Goal: Task Accomplishment & Management: Complete application form

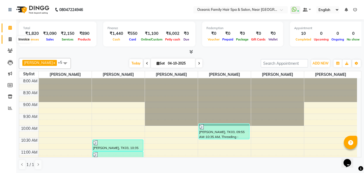
click at [12, 39] on icon at bounding box center [10, 39] width 3 height 4
select select "service"
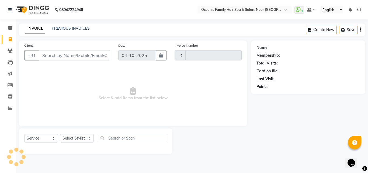
type input "3758"
select select "4366"
click at [89, 136] on select "Select Stylist [PERSON_NAME] [PERSON_NAME] [PERSON_NAME] Riyasat [PERSON_NAME] …" at bounding box center [77, 138] width 34 height 8
select select "23960"
click at [60, 134] on select "Select Stylist [PERSON_NAME] [PERSON_NAME] [PERSON_NAME] Riyasat [PERSON_NAME] …" at bounding box center [77, 138] width 34 height 8
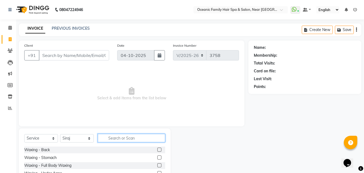
click at [126, 140] on input "text" at bounding box center [131, 138] width 67 height 8
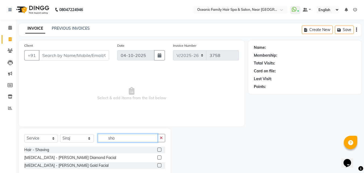
type input "sha"
click at [160, 149] on label at bounding box center [159, 149] width 4 height 4
click at [160, 149] on input "checkbox" at bounding box center [159, 150] width 4 height 4
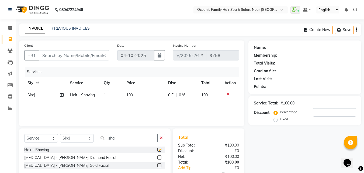
checkbox input "false"
click at [89, 139] on select "Select Stylist [PERSON_NAME] [PERSON_NAME] [PERSON_NAME] Riyasat [PERSON_NAME] …" at bounding box center [77, 138] width 34 height 8
select select "23947"
click at [60, 134] on select "Select Stylist [PERSON_NAME] [PERSON_NAME] [PERSON_NAME] Riyasat [PERSON_NAME] …" at bounding box center [77, 138] width 34 height 8
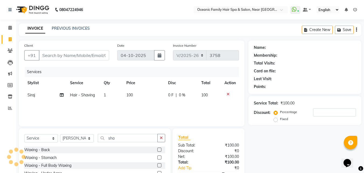
drag, startPoint x: 162, startPoint y: 136, endPoint x: 153, endPoint y: 138, distance: 9.1
click at [162, 136] on icon "button" at bounding box center [161, 138] width 3 height 4
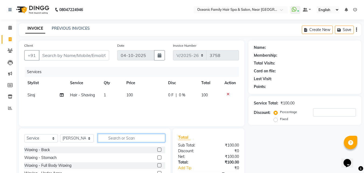
click at [148, 138] on input "text" at bounding box center [131, 138] width 67 height 8
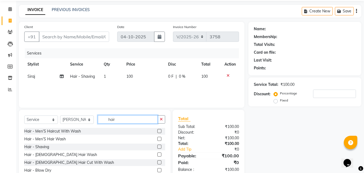
scroll to position [43, 0]
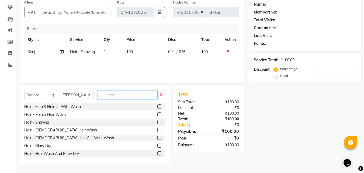
type input "hair"
click at [157, 137] on label at bounding box center [159, 138] width 4 height 4
click at [157, 137] on input "checkbox" at bounding box center [159, 138] width 4 height 4
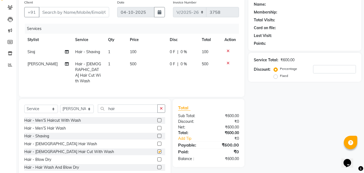
checkbox input "false"
click at [90, 107] on select "Select Stylist [PERSON_NAME] [PERSON_NAME] [PERSON_NAME] Riyasat [PERSON_NAME] …" at bounding box center [77, 109] width 34 height 8
select select "23957"
click at [60, 105] on select "Select Stylist [PERSON_NAME] [PERSON_NAME] [PERSON_NAME] Riyasat [PERSON_NAME] …" at bounding box center [77, 109] width 34 height 8
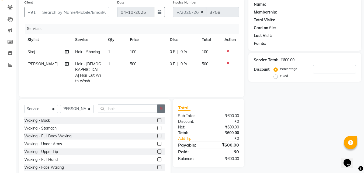
click at [160, 106] on icon "button" at bounding box center [161, 108] width 3 height 4
click at [157, 105] on input "text" at bounding box center [131, 108] width 67 height 8
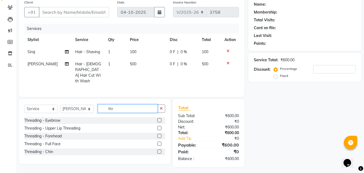
type input "thr"
click at [158, 118] on label at bounding box center [159, 120] width 4 height 4
click at [158, 119] on input "checkbox" at bounding box center [159, 121] width 4 height 4
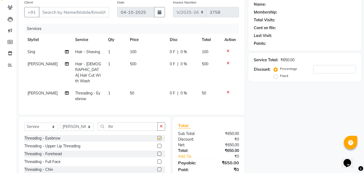
checkbox input "false"
click at [63, 9] on input "Client" at bounding box center [74, 12] width 70 height 10
click at [73, 11] on input "Client" at bounding box center [74, 12] width 70 height 10
type input "9"
type input "0"
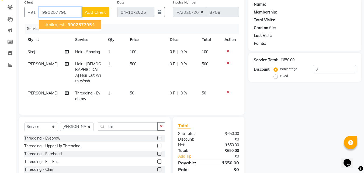
click at [76, 23] on span "990257795" at bounding box center [80, 24] width 24 height 5
type input "9902577954"
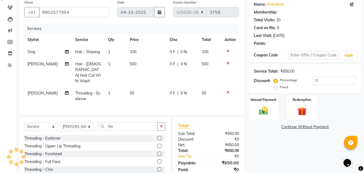
select select "1: Object"
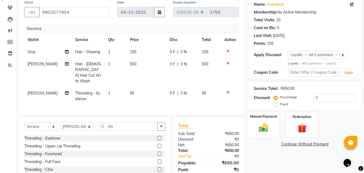
click at [263, 129] on img at bounding box center [263, 127] width 15 height 11
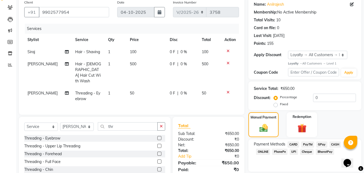
click at [338, 145] on span "CASH" at bounding box center [336, 144] width 12 height 6
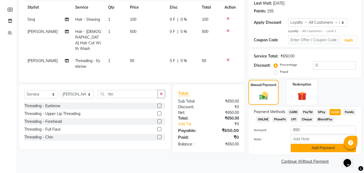
scroll to position [76, 0]
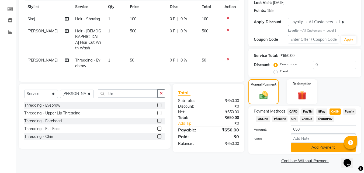
click at [333, 149] on button "Add Payment" at bounding box center [323, 147] width 65 height 8
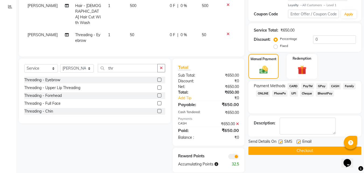
scroll to position [103, 0]
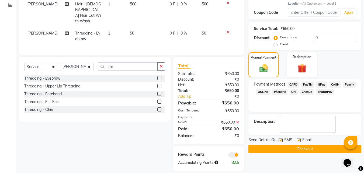
click at [322, 150] on button "Checkout" at bounding box center [304, 149] width 113 height 8
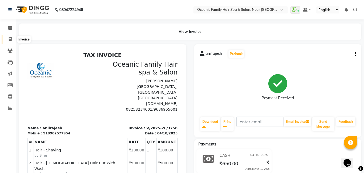
click at [9, 38] on icon at bounding box center [10, 39] width 3 height 4
select select "service"
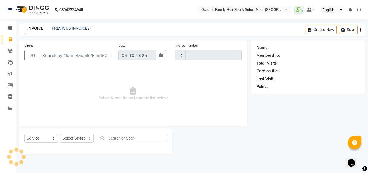
type input "3759"
select select "4366"
click at [91, 139] on select "Select Stylist [PERSON_NAME] [PERSON_NAME] [PERSON_NAME] Riyasat [PERSON_NAME] …" at bounding box center [77, 138] width 34 height 8
select select "88863"
click at [60, 134] on select "Select Stylist [PERSON_NAME] [PERSON_NAME] [PERSON_NAME] Riyasat [PERSON_NAME] …" at bounding box center [77, 138] width 34 height 8
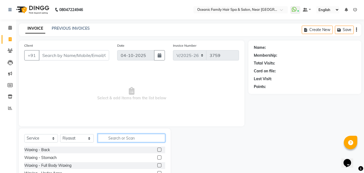
click at [132, 137] on input "text" at bounding box center [131, 138] width 67 height 8
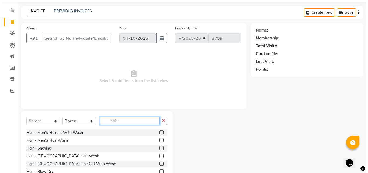
scroll to position [27, 0]
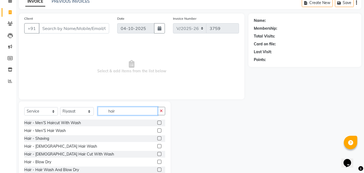
type input "hair"
click at [157, 146] on label at bounding box center [159, 146] width 4 height 4
click at [157, 146] on input "checkbox" at bounding box center [159, 146] width 4 height 4
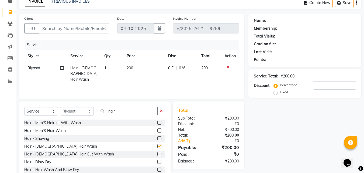
checkbox input "false"
click at [100, 32] on input "Client" at bounding box center [74, 28] width 70 height 10
click at [228, 67] on icon at bounding box center [228, 67] width 3 height 4
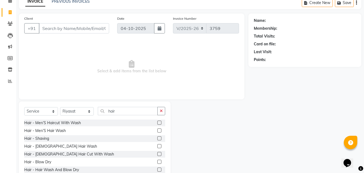
click at [157, 153] on label at bounding box center [159, 154] width 4 height 4
click at [157, 153] on input "checkbox" at bounding box center [159, 154] width 4 height 4
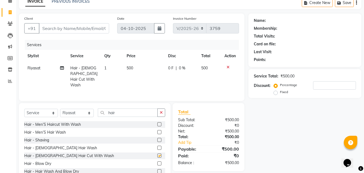
checkbox input "false"
click at [101, 29] on input "Client" at bounding box center [74, 28] width 70 height 10
click at [228, 68] on icon at bounding box center [228, 67] width 3 height 4
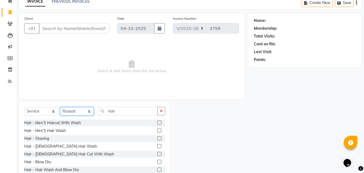
click at [87, 110] on select "Select Stylist [PERSON_NAME] [PERSON_NAME] [PERSON_NAME] Riyasat [PERSON_NAME] …" at bounding box center [77, 111] width 34 height 8
select select "89184"
click at [60, 107] on select "Select Stylist [PERSON_NAME] [PERSON_NAME] [PERSON_NAME] Riyasat [PERSON_NAME] …" at bounding box center [77, 111] width 34 height 8
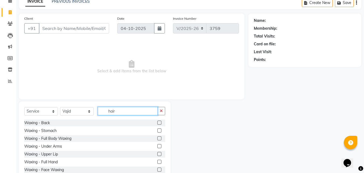
click at [155, 111] on input "hair" at bounding box center [128, 111] width 60 height 8
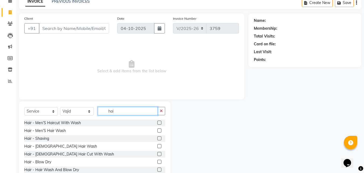
type input "hai"
click at [157, 123] on label at bounding box center [159, 122] width 4 height 4
click at [157, 123] on input "checkbox" at bounding box center [159, 123] width 4 height 4
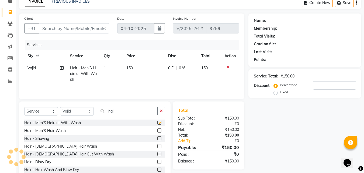
checkbox input "false"
click at [96, 30] on input "Client" at bounding box center [74, 28] width 70 height 10
type input "9"
type input "0"
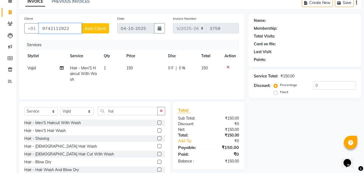
type input "9742112922"
click at [103, 26] on span "Add Client" at bounding box center [95, 28] width 21 height 5
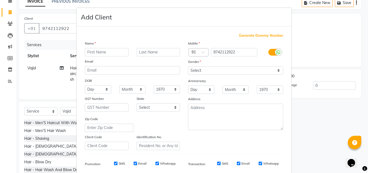
click at [103, 53] on input "text" at bounding box center [107, 52] width 44 height 8
type input "a"
type input "Afran"
click at [273, 70] on select "Select [DEMOGRAPHIC_DATA] [DEMOGRAPHIC_DATA] Other Prefer Not To Say" at bounding box center [235, 70] width 95 height 8
select select "[DEMOGRAPHIC_DATA]"
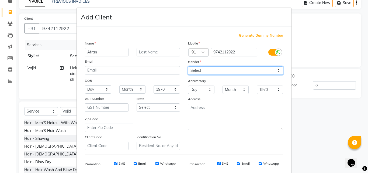
click at [188, 66] on select "Select [DEMOGRAPHIC_DATA] [DEMOGRAPHIC_DATA] Other Prefer Not To Say" at bounding box center [235, 70] width 95 height 8
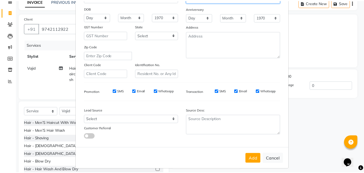
scroll to position [76, 0]
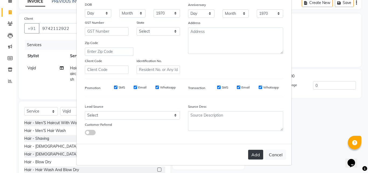
click at [254, 156] on button "Add" at bounding box center [255, 155] width 15 height 10
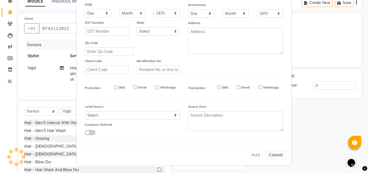
select select
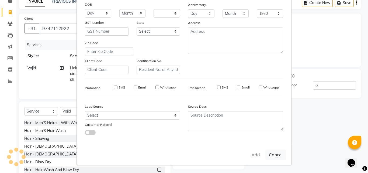
select select
checkbox input "false"
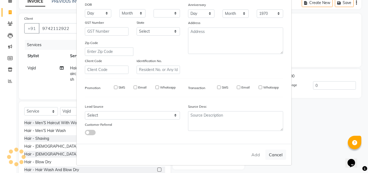
checkbox input "false"
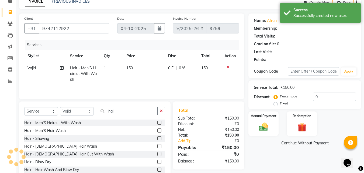
select select "1: Object"
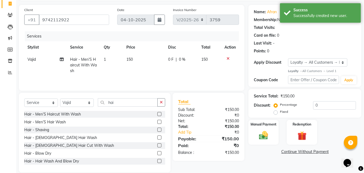
scroll to position [43, 0]
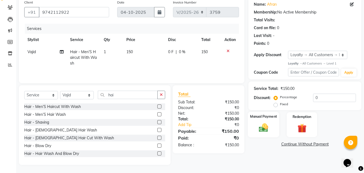
click at [256, 128] on img at bounding box center [263, 127] width 15 height 11
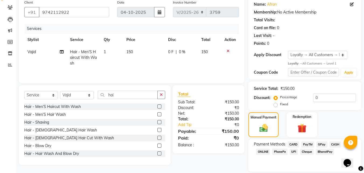
click at [311, 143] on span "PayTM" at bounding box center [307, 144] width 13 height 6
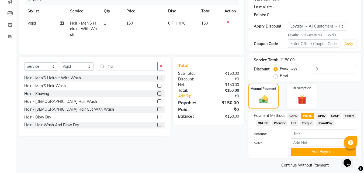
scroll to position [76, 0]
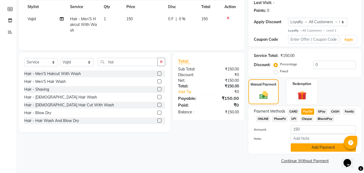
click at [311, 148] on button "Add Payment" at bounding box center [323, 147] width 65 height 8
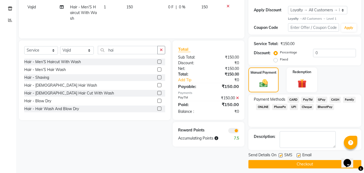
scroll to position [91, 0]
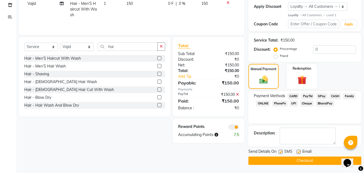
click at [274, 165] on main "INVOICE PREVIOUS INVOICES Create New Save Client [PHONE_NUMBER] Date [DATE] Inv…" at bounding box center [190, 52] width 348 height 241
click at [294, 157] on div "Send Details On SMS Email Checkout" at bounding box center [304, 156] width 113 height 16
click at [294, 157] on button "Checkout" at bounding box center [304, 160] width 113 height 8
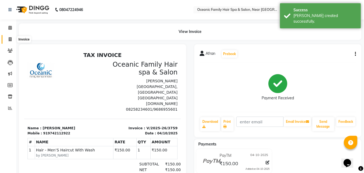
click at [10, 39] on icon at bounding box center [10, 39] width 3 height 4
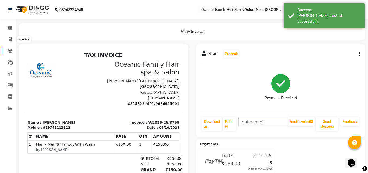
select select "4366"
select select "service"
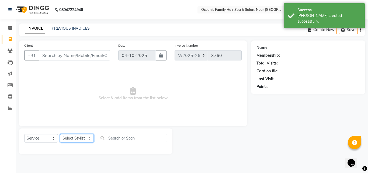
click at [87, 138] on select "Select Stylist [PERSON_NAME] [PERSON_NAME] [PERSON_NAME] Riyasat [PERSON_NAME] …" at bounding box center [77, 138] width 34 height 8
select select "88863"
click at [60, 134] on select "Select Stylist [PERSON_NAME] [PERSON_NAME] [PERSON_NAME] Riyasat [PERSON_NAME] …" at bounding box center [77, 138] width 34 height 8
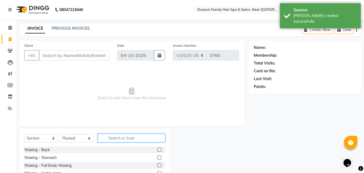
click at [121, 138] on input "text" at bounding box center [131, 138] width 67 height 8
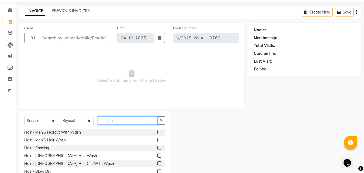
scroll to position [27, 0]
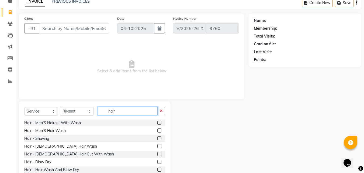
type input "hair"
click at [157, 153] on label at bounding box center [159, 154] width 4 height 4
click at [157, 153] on input "checkbox" at bounding box center [159, 154] width 4 height 4
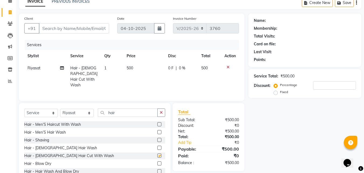
checkbox input "false"
click at [92, 27] on input "Client" at bounding box center [74, 28] width 70 height 10
click at [74, 29] on input "Client" at bounding box center [74, 28] width 70 height 10
type input "7"
type input "0"
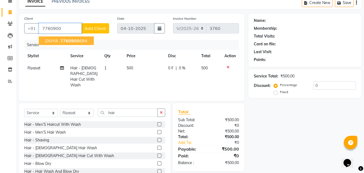
click at [77, 41] on span "7760900" at bounding box center [69, 40] width 19 height 5
type input "7760900694"
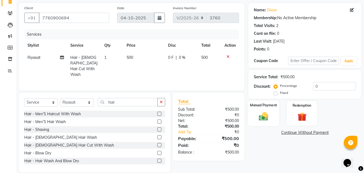
scroll to position [43, 0]
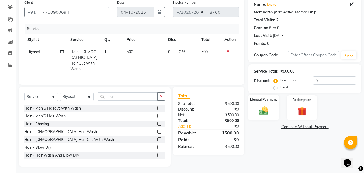
click at [271, 113] on img at bounding box center [263, 110] width 15 height 11
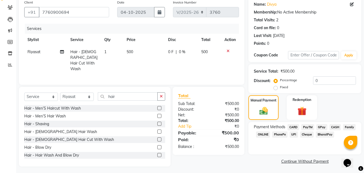
click at [309, 126] on span "PayTM" at bounding box center [307, 127] width 13 height 6
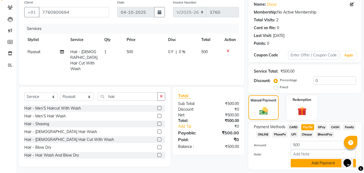
click at [307, 161] on button "Add Payment" at bounding box center [323, 163] width 65 height 8
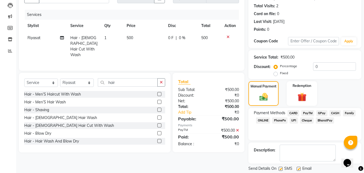
scroll to position [74, 0]
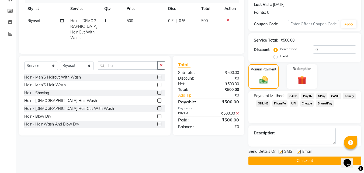
click at [310, 161] on button "Checkout" at bounding box center [304, 160] width 113 height 8
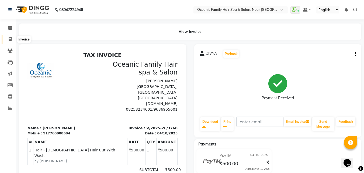
click at [11, 39] on icon at bounding box center [10, 39] width 3 height 4
select select "service"
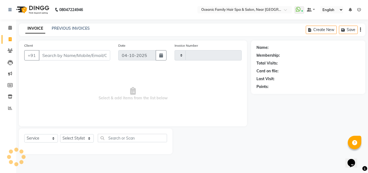
type input "3761"
select select "4366"
click at [92, 140] on select "Select Stylist [PERSON_NAME] [PERSON_NAME] [PERSON_NAME] Riyasat [PERSON_NAME] …" at bounding box center [77, 138] width 34 height 8
select select "23958"
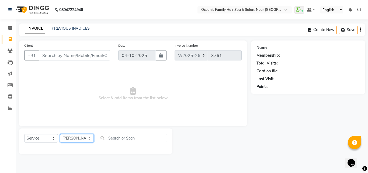
click at [60, 134] on select "Select Stylist [PERSON_NAME] [PERSON_NAME] [PERSON_NAME] Riyasat [PERSON_NAME] …" at bounding box center [77, 138] width 34 height 8
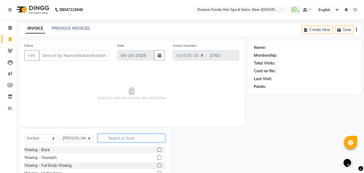
click at [122, 136] on input "text" at bounding box center [131, 138] width 67 height 8
type input "thr"
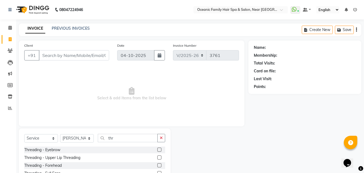
click at [159, 149] on label at bounding box center [159, 149] width 4 height 4
click at [159, 149] on input "checkbox" at bounding box center [159, 150] width 4 height 4
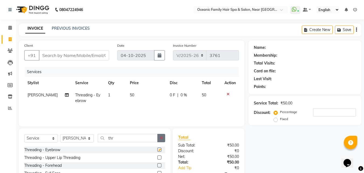
checkbox input "false"
click at [161, 139] on icon "button" at bounding box center [161, 138] width 3 height 4
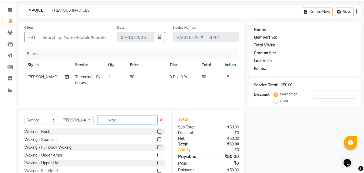
scroll to position [43, 0]
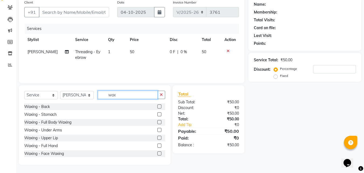
type input "wax"
click at [157, 145] on label at bounding box center [159, 145] width 4 height 4
click at [157, 145] on input "checkbox" at bounding box center [159, 146] width 4 height 4
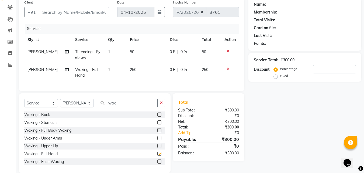
checkbox input "false"
click at [119, 106] on input "wax" at bounding box center [128, 103] width 60 height 8
type input "w"
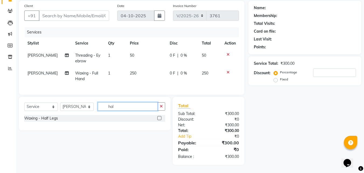
type input "hal"
click at [158, 118] on label at bounding box center [159, 118] width 4 height 4
click at [158, 118] on input "checkbox" at bounding box center [159, 118] width 4 height 4
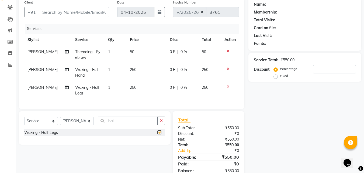
checkbox input "false"
click at [62, 14] on input "Client" at bounding box center [74, 12] width 70 height 10
click at [58, 13] on input "Client" at bounding box center [74, 12] width 70 height 10
type input "8"
type input "0"
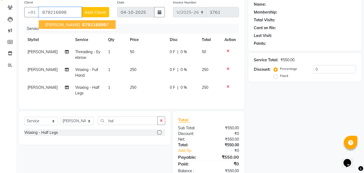
click at [82, 26] on span "879216898" at bounding box center [94, 24] width 24 height 5
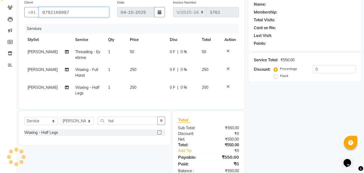
type input "8792168987"
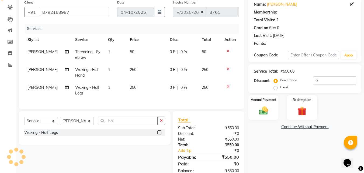
select select "1: Object"
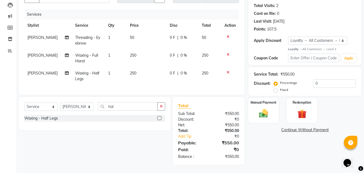
scroll to position [61, 0]
click at [257, 111] on img at bounding box center [263, 113] width 15 height 11
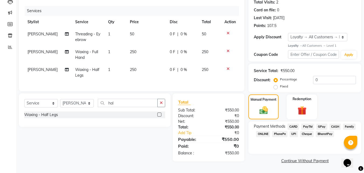
click at [336, 125] on span "CASH" at bounding box center [336, 126] width 12 height 6
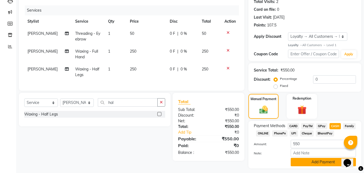
click at [321, 161] on button "Add Payment" at bounding box center [323, 162] width 65 height 8
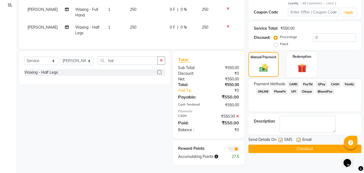
scroll to position [107, 0]
click at [325, 144] on button "Checkout" at bounding box center [304, 148] width 113 height 8
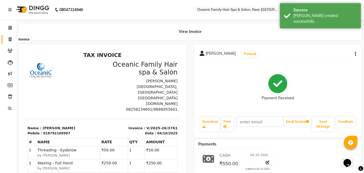
click at [10, 38] on icon at bounding box center [10, 39] width 3 height 4
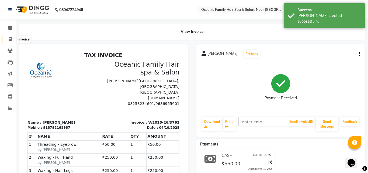
select select "4366"
select select "service"
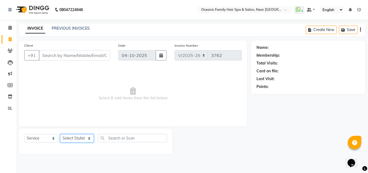
click at [88, 138] on select "Select Stylist [PERSON_NAME] [PERSON_NAME] [PERSON_NAME] Riyasat [PERSON_NAME] …" at bounding box center [77, 138] width 34 height 8
select select "23948"
click at [60, 134] on select "Select Stylist [PERSON_NAME] [PERSON_NAME] [PERSON_NAME] Riyasat [PERSON_NAME] …" at bounding box center [77, 138] width 34 height 8
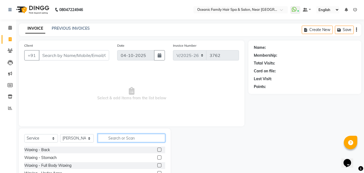
click at [140, 138] on input "text" at bounding box center [131, 138] width 67 height 8
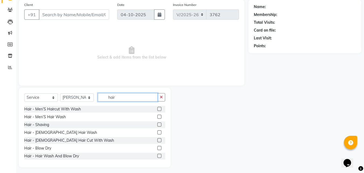
scroll to position [43, 0]
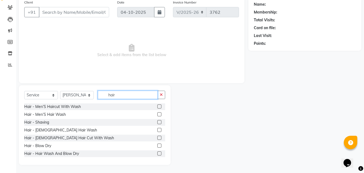
type input "hair"
click at [157, 136] on label at bounding box center [159, 138] width 4 height 4
click at [157, 136] on input "checkbox" at bounding box center [159, 138] width 4 height 4
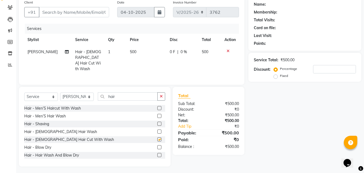
checkbox input "false"
click at [76, 15] on input "Client" at bounding box center [74, 12] width 70 height 10
type input "s"
type input "0"
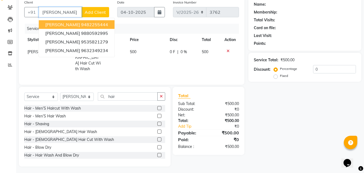
click at [86, 25] on ngb-highlight "9482255444" at bounding box center [94, 24] width 27 height 5
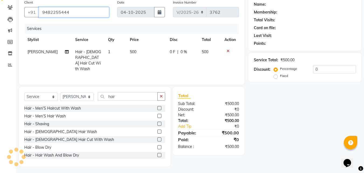
type input "9482255444"
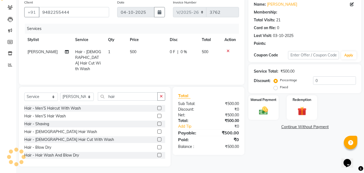
select select "1: Object"
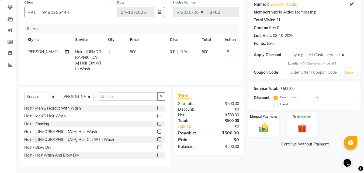
click at [263, 130] on img at bounding box center [263, 127] width 15 height 11
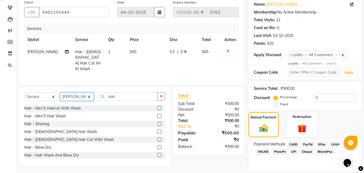
click at [90, 92] on select "Select Stylist [PERSON_NAME] [PERSON_NAME] [PERSON_NAME] Riyasat [PERSON_NAME] …" at bounding box center [77, 96] width 34 height 8
select select "23947"
click at [60, 92] on select "Select Stylist [PERSON_NAME] [PERSON_NAME] [PERSON_NAME] Riyasat [PERSON_NAME] …" at bounding box center [77, 96] width 34 height 8
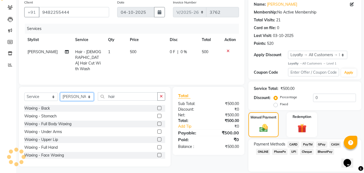
scroll to position [16, 0]
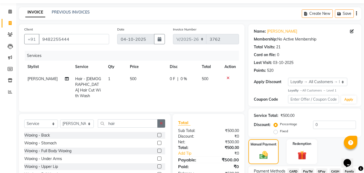
click at [162, 121] on icon "button" at bounding box center [161, 123] width 3 height 4
click at [161, 121] on input "text" at bounding box center [131, 123] width 67 height 8
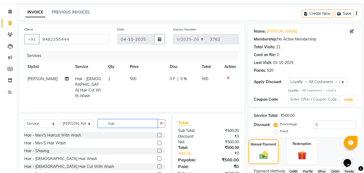
type input "hair"
click at [157, 165] on label at bounding box center [159, 166] width 4 height 4
click at [157, 165] on input "checkbox" at bounding box center [159, 167] width 4 height 4
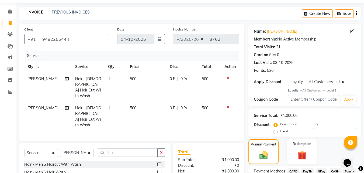
checkbox input "false"
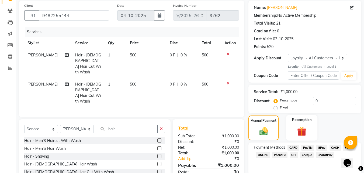
scroll to position [40, 0]
click at [336, 147] on span "CASH" at bounding box center [336, 148] width 12 height 6
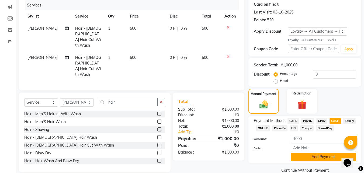
click at [330, 157] on button "Add Payment" at bounding box center [323, 157] width 65 height 8
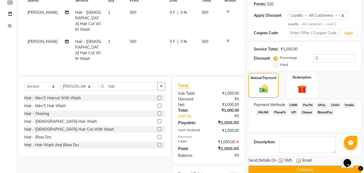
scroll to position [101, 0]
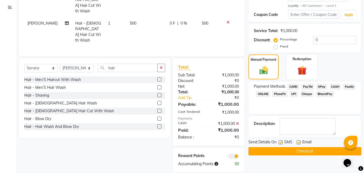
click at [323, 151] on button "Checkout" at bounding box center [304, 151] width 113 height 8
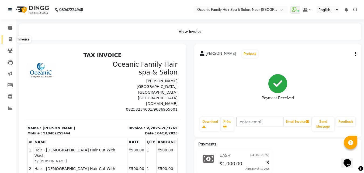
click at [11, 40] on icon at bounding box center [10, 39] width 3 height 4
select select "service"
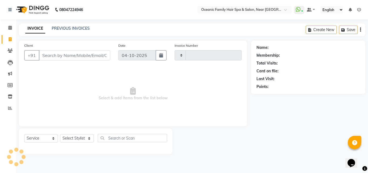
type input "3763"
select select "4366"
click at [9, 29] on icon at bounding box center [10, 28] width 4 height 4
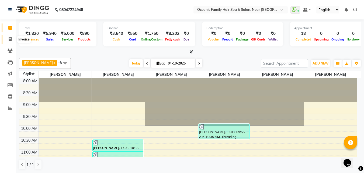
click at [9, 38] on icon at bounding box center [10, 39] width 3 height 4
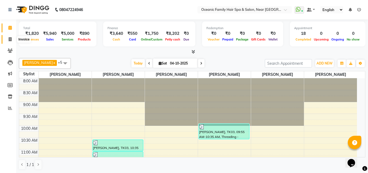
select select "4366"
select select "service"
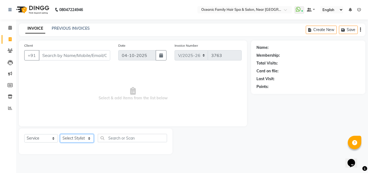
click at [89, 139] on select "Select Stylist [PERSON_NAME] [PERSON_NAME] [PERSON_NAME] Riyasat [PERSON_NAME] …" at bounding box center [77, 138] width 34 height 8
select select "23957"
click at [60, 134] on select "Select Stylist [PERSON_NAME] [PERSON_NAME] [PERSON_NAME] Riyasat [PERSON_NAME] …" at bounding box center [77, 138] width 34 height 8
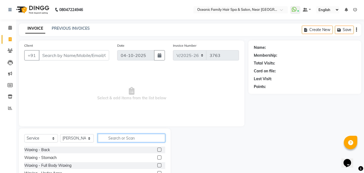
click at [150, 140] on input "text" at bounding box center [131, 138] width 67 height 8
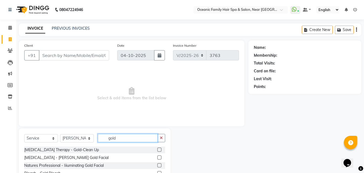
click at [134, 141] on input "gold" at bounding box center [128, 138] width 60 height 8
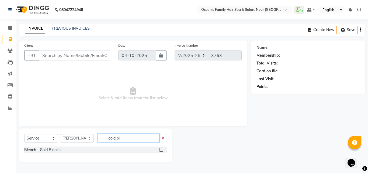
type input "gold bl"
click at [160, 148] on label at bounding box center [161, 149] width 4 height 4
click at [160, 148] on input "checkbox" at bounding box center [161, 150] width 4 height 4
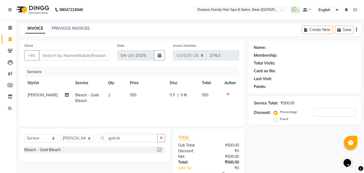
checkbox input "false"
drag, startPoint x: 164, startPoint y: 137, endPoint x: 147, endPoint y: 142, distance: 17.7
click at [165, 137] on button "button" at bounding box center [161, 138] width 8 height 8
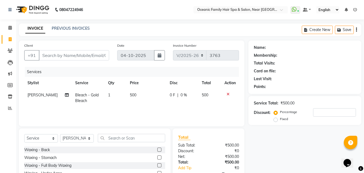
click at [147, 142] on div "Select Service Product Membership Package Voucher Prepaid Gift Card Select Styl…" at bounding box center [94, 140] width 141 height 13
click at [160, 138] on input "text" at bounding box center [131, 138] width 67 height 8
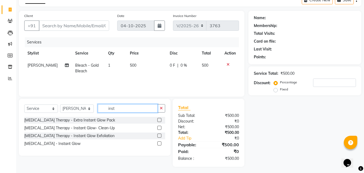
scroll to position [32, 0]
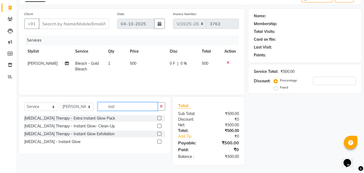
type input "inst"
click at [159, 140] on label at bounding box center [159, 141] width 4 height 4
click at [159, 140] on input "checkbox" at bounding box center [159, 142] width 4 height 4
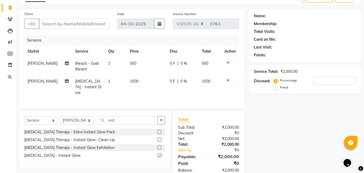
checkbox input "false"
click at [227, 78] on icon at bounding box center [228, 80] width 3 height 4
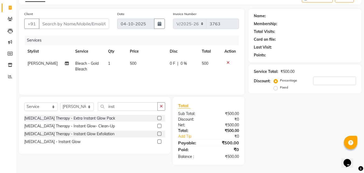
click at [161, 117] on label at bounding box center [159, 118] width 4 height 4
click at [161, 117] on input "checkbox" at bounding box center [159, 118] width 4 height 4
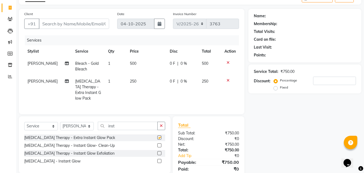
checkbox input "false"
click at [230, 81] on div at bounding box center [229, 80] width 11 height 4
click at [227, 79] on icon at bounding box center [228, 80] width 3 height 4
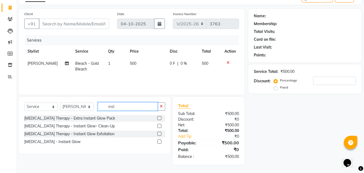
click at [146, 106] on input "inst" at bounding box center [128, 106] width 60 height 8
type input "instant"
click at [160, 141] on label at bounding box center [159, 141] width 4 height 4
click at [160, 141] on input "checkbox" at bounding box center [159, 142] width 4 height 4
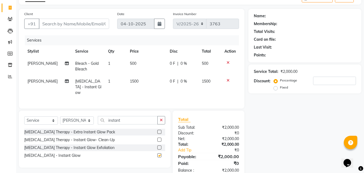
checkbox input "false"
click at [136, 79] on span "1500" at bounding box center [134, 81] width 9 height 5
select select "23957"
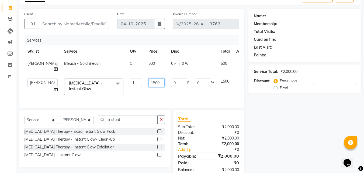
click at [152, 82] on input "1500" at bounding box center [156, 82] width 16 height 8
type input "1000"
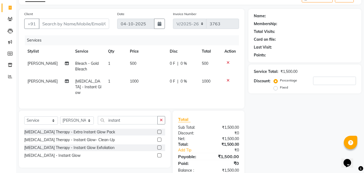
click at [302, 111] on div "Name: Membership: Total Visits: Card on file: Last Visit: Points: Service Total…" at bounding box center [306, 93] width 117 height 169
click at [93, 118] on select "Select Stylist [PERSON_NAME] [PERSON_NAME] [PERSON_NAME] Riyasat [PERSON_NAME] …" at bounding box center [77, 120] width 34 height 8
drag, startPoint x: 232, startPoint y: 116, endPoint x: 201, endPoint y: 116, distance: 31.0
click at [232, 116] on div "Total" at bounding box center [208, 119] width 61 height 6
click at [161, 118] on icon "button" at bounding box center [161, 120] width 3 height 4
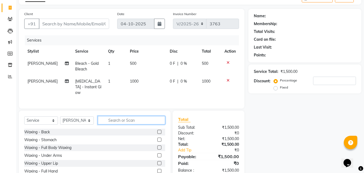
click at [154, 116] on input "text" at bounding box center [131, 120] width 67 height 8
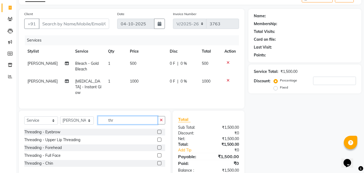
type input "thr"
click at [160, 130] on label at bounding box center [159, 132] width 4 height 4
click at [160, 130] on input "checkbox" at bounding box center [159, 132] width 4 height 4
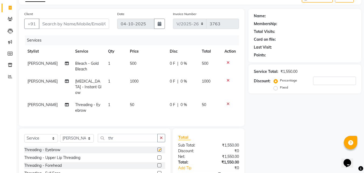
checkbox input "false"
click at [228, 79] on icon at bounding box center [228, 80] width 3 height 4
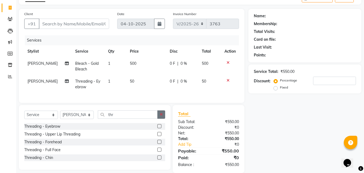
click at [162, 116] on icon "button" at bounding box center [161, 114] width 3 height 4
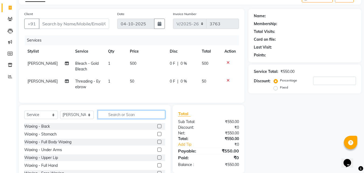
click at [157, 116] on input "text" at bounding box center [131, 114] width 67 height 8
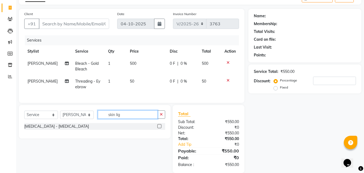
type input "skin lig"
click at [160, 128] on label at bounding box center [159, 126] width 4 height 4
click at [160, 128] on input "checkbox" at bounding box center [159, 126] width 4 height 4
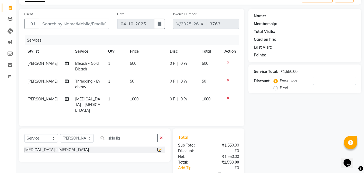
checkbox input "false"
click at [64, 25] on input "Client" at bounding box center [74, 24] width 70 height 10
type input "9"
type input "0"
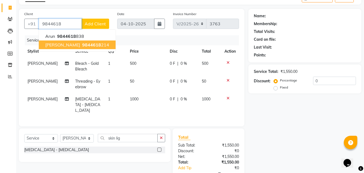
click at [76, 49] on ngb-typeahead-window "Arun 9844618 838 [PERSON_NAME] 9844618 214" at bounding box center [77, 40] width 77 height 22
click at [87, 44] on ngb-highlight "9844618 214" at bounding box center [95, 44] width 28 height 5
type input "9844618214"
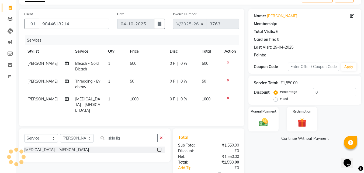
select select "1: Object"
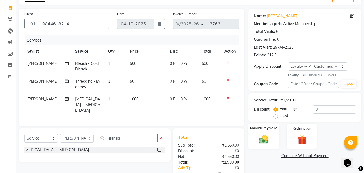
click at [275, 134] on div "Manual Payment" at bounding box center [264, 136] width 32 height 26
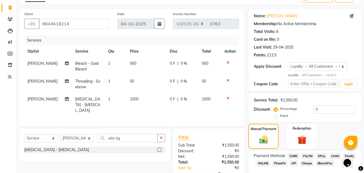
click at [306, 155] on span "PayTM" at bounding box center [307, 156] width 13 height 6
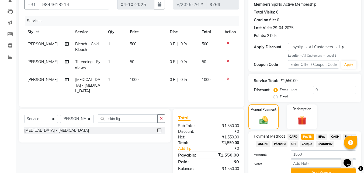
scroll to position [76, 0]
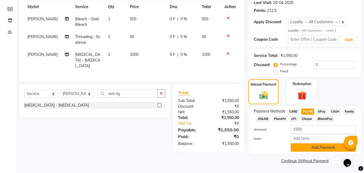
click at [313, 150] on button "Add Payment" at bounding box center [323, 147] width 65 height 8
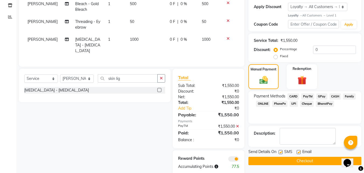
scroll to position [99, 0]
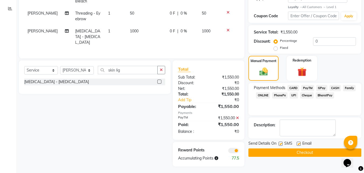
click at [313, 151] on button "Checkout" at bounding box center [304, 152] width 113 height 8
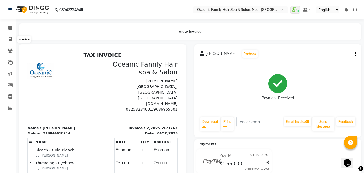
click at [9, 37] on icon at bounding box center [10, 39] width 3 height 4
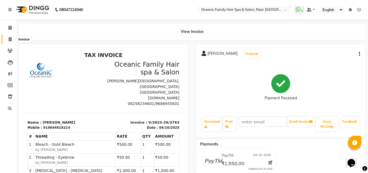
select select "service"
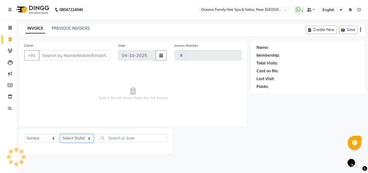
type input "3764"
click at [92, 138] on select "Select Stylist" at bounding box center [77, 138] width 34 height 8
select select "4366"
click at [82, 133] on div "Select Service Product Membership Package Voucher Prepaid Gift Card Select Styl…" at bounding box center [96, 141] width 154 height 26
click at [83, 136] on select "Select Stylist" at bounding box center [77, 138] width 34 height 8
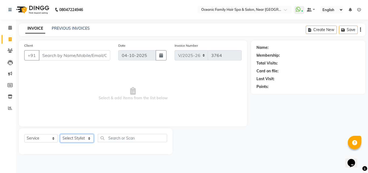
click at [84, 136] on select "Select Stylist" at bounding box center [77, 138] width 34 height 8
click at [94, 136] on div "Select Service Product Membership Package Voucher Prepaid Gift Card Select Styl…" at bounding box center [95, 140] width 143 height 13
click at [86, 136] on select "Select Stylist [PERSON_NAME] [PERSON_NAME] [PERSON_NAME] Riyasat [PERSON_NAME] …" at bounding box center [77, 138] width 34 height 8
select select "23948"
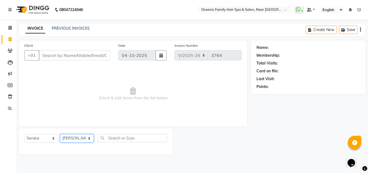
click at [60, 134] on select "Select Stylist [PERSON_NAME] [PERSON_NAME] [PERSON_NAME] Riyasat [PERSON_NAME] …" at bounding box center [77, 138] width 34 height 8
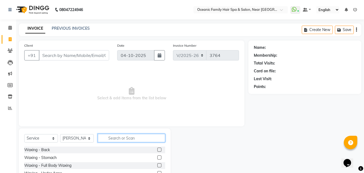
click at [113, 136] on input "text" at bounding box center [131, 138] width 67 height 8
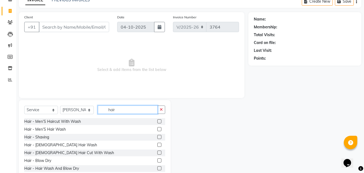
scroll to position [16, 0]
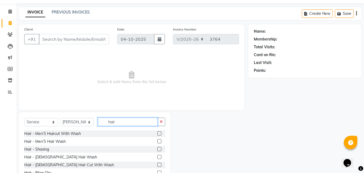
type input "hair"
click at [157, 164] on label at bounding box center [159, 164] width 4 height 4
click at [157, 164] on input "checkbox" at bounding box center [159, 165] width 4 height 4
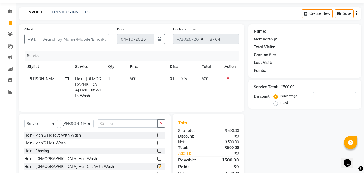
checkbox input "false"
click at [90, 124] on select "Select Stylist [PERSON_NAME] [PERSON_NAME] [PERSON_NAME] Riyasat [PERSON_NAME] …" at bounding box center [77, 123] width 34 height 8
select select "88863"
click at [60, 119] on select "Select Stylist [PERSON_NAME] [PERSON_NAME] [PERSON_NAME] Riyasat [PERSON_NAME] …" at bounding box center [77, 123] width 34 height 8
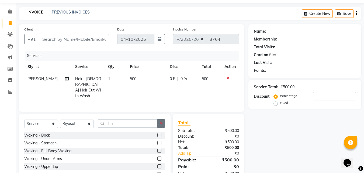
click at [160, 125] on button "button" at bounding box center [161, 123] width 8 height 8
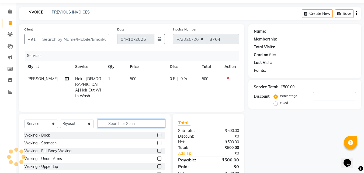
click at [160, 125] on input "text" at bounding box center [131, 123] width 67 height 8
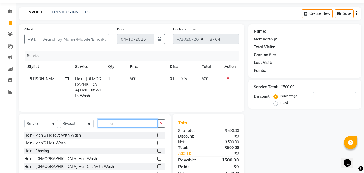
type input "hair"
click at [157, 165] on label at bounding box center [159, 166] width 4 height 4
click at [157, 165] on input "checkbox" at bounding box center [159, 167] width 4 height 4
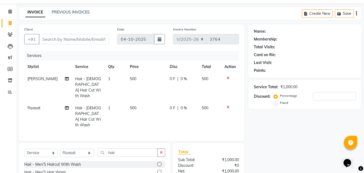
checkbox input "false"
click at [130, 105] on span "500" at bounding box center [133, 107] width 6 height 5
select select "88863"
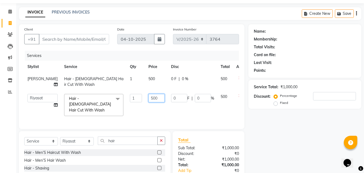
click at [148, 94] on input "500" at bounding box center [156, 98] width 16 height 8
type input "5"
type input "250"
click at [280, 127] on div "Name: Membership: Total Visits: Card on file: Last Visit: Points: Service Total…" at bounding box center [306, 117] width 117 height 186
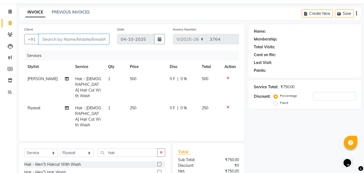
click at [89, 44] on input "Client" at bounding box center [74, 39] width 70 height 10
type input "9"
type input "0"
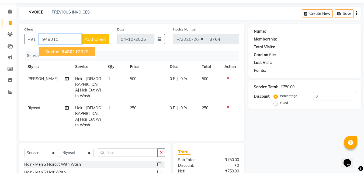
click at [83, 50] on ngb-highlight "948011 2329" at bounding box center [75, 51] width 28 height 5
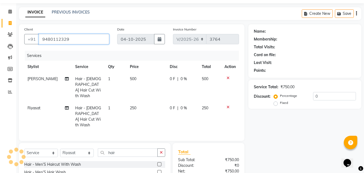
type input "9480112329"
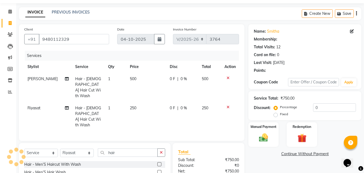
select select "1: Object"
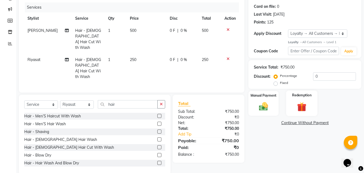
scroll to position [67, 0]
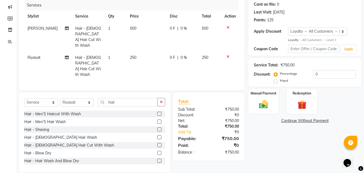
click at [130, 29] on span "500" at bounding box center [133, 28] width 6 height 5
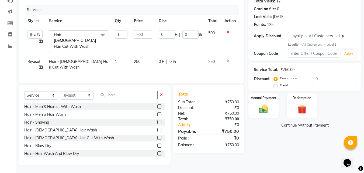
scroll to position [60, 0]
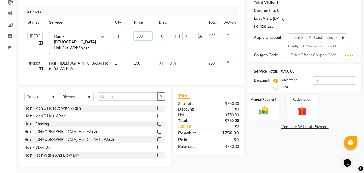
click at [146, 36] on input "500" at bounding box center [143, 36] width 18 height 8
type input "5"
type input "300"
click at [262, 150] on div "Name: Smitha Membership: No Active Membership Total Visits: 12 Card on file: 0 …" at bounding box center [306, 73] width 117 height 186
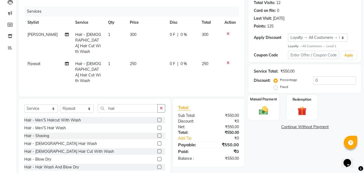
click at [264, 115] on img at bounding box center [263, 110] width 15 height 11
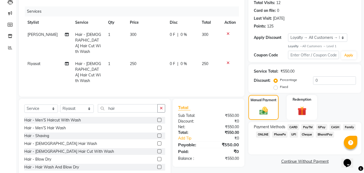
click at [311, 126] on span "PayTM" at bounding box center [307, 127] width 13 height 6
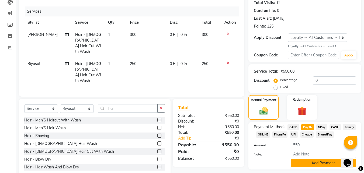
click at [307, 164] on button "Add Payment" at bounding box center [323, 163] width 65 height 8
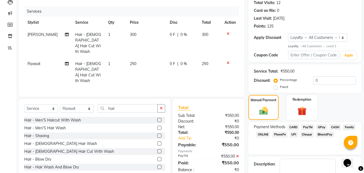
click at [305, 127] on span "PayTM" at bounding box center [307, 127] width 13 height 6
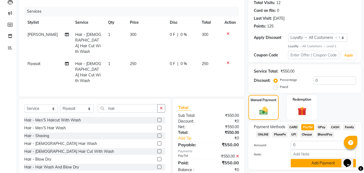
click at [310, 160] on button "Add Payment" at bounding box center [323, 163] width 65 height 8
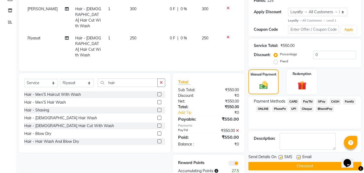
scroll to position [93, 0]
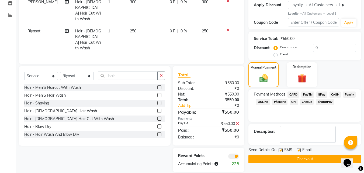
click at [313, 159] on button "Checkout" at bounding box center [304, 159] width 113 height 8
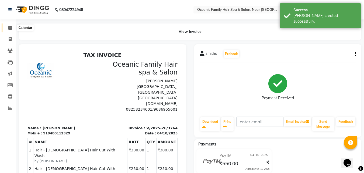
click at [10, 27] on icon at bounding box center [10, 28] width 4 height 4
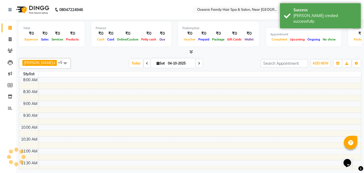
scroll to position [190, 0]
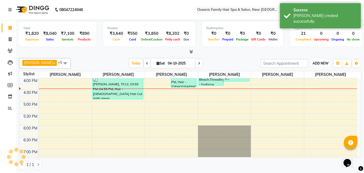
click at [325, 61] on button "ADD NEW Toggle Dropdown" at bounding box center [320, 64] width 19 height 8
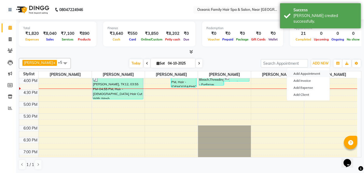
click at [312, 72] on button "Add Appointment" at bounding box center [308, 73] width 43 height 7
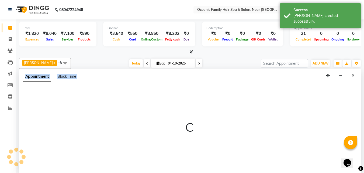
scroll to position [0, 0]
select select "tentative"
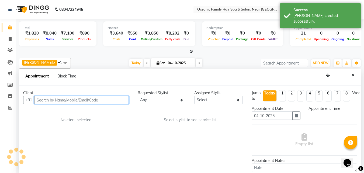
select select "540"
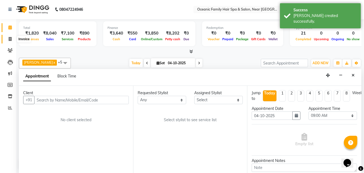
click at [11, 39] on icon at bounding box center [10, 39] width 3 height 4
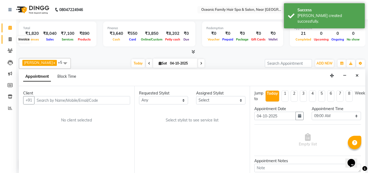
select select "4366"
select select "service"
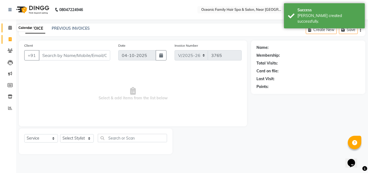
click at [11, 29] on icon at bounding box center [10, 28] width 4 height 4
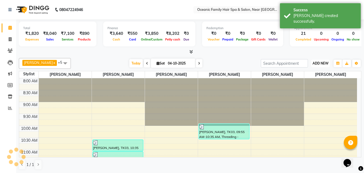
click at [326, 60] on button "ADD NEW Toggle Dropdown" at bounding box center [320, 64] width 19 height 8
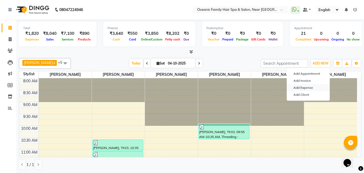
click at [313, 84] on link "Add Expense" at bounding box center [308, 87] width 43 height 7
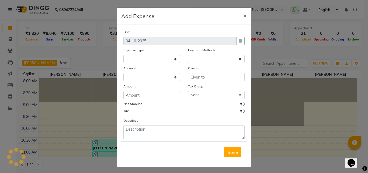
select select
select select "1"
select select "3172"
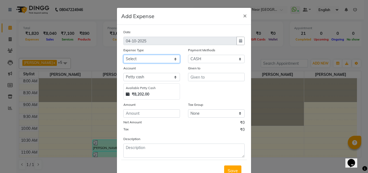
click at [170, 60] on select "Select [PERSON_NAME] [PERSON_NAME] [PERSON_NAME] Bank charges Cash transfer to …" at bounding box center [151, 59] width 57 height 8
click at [175, 60] on select "Select [PERSON_NAME] [PERSON_NAME] [PERSON_NAME] Bank charges Cash transfer to …" at bounding box center [151, 59] width 57 height 8
select select "5587"
click at [123, 55] on select "Select [PERSON_NAME] [PERSON_NAME] [PERSON_NAME] Bank charges Cash transfer to …" at bounding box center [151, 59] width 57 height 8
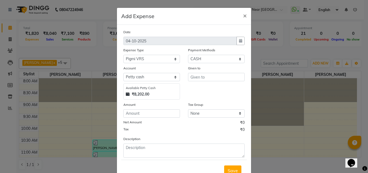
click at [148, 93] on div "₹8,202.00" at bounding box center [152, 94] width 52 height 6
click at [204, 77] on input "text" at bounding box center [216, 77] width 57 height 8
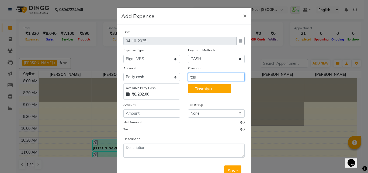
click at [205, 85] on button "Tas miya" at bounding box center [209, 88] width 43 height 9
type input "[PERSON_NAME]"
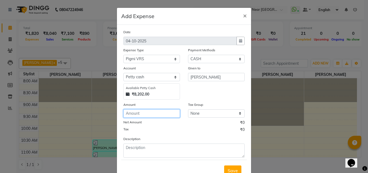
click at [164, 112] on input "number" at bounding box center [151, 113] width 57 height 8
type input "2000"
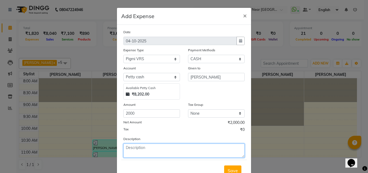
click at [175, 149] on textarea at bounding box center [183, 150] width 121 height 14
type textarea "Pigmy"
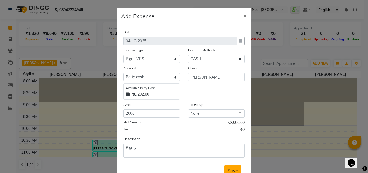
click at [235, 169] on span "Save" at bounding box center [233, 170] width 10 height 5
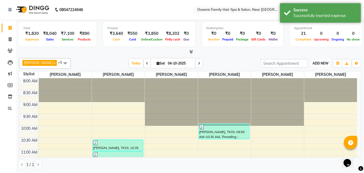
click at [318, 62] on span "ADD NEW" at bounding box center [321, 63] width 16 height 4
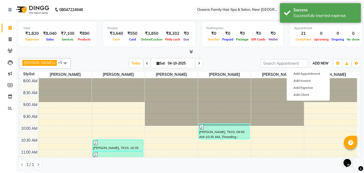
click at [320, 62] on span "ADD NEW" at bounding box center [321, 63] width 16 height 4
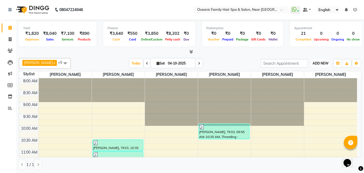
click at [321, 62] on span "ADD NEW" at bounding box center [321, 63] width 16 height 4
click at [9, 39] on icon at bounding box center [10, 39] width 3 height 4
select select "4366"
select select "service"
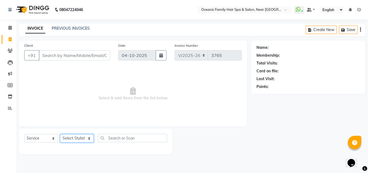
click at [89, 137] on select "Select Stylist [PERSON_NAME] [PERSON_NAME] [PERSON_NAME] Riyasat [PERSON_NAME] …" at bounding box center [77, 138] width 34 height 8
select select "23947"
click at [60, 134] on select "Select Stylist [PERSON_NAME] [PERSON_NAME] [PERSON_NAME] Riyasat [PERSON_NAME] …" at bounding box center [77, 138] width 34 height 8
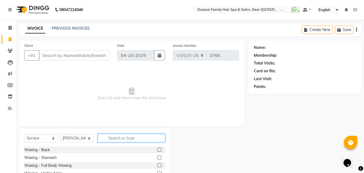
click at [119, 137] on input "text" at bounding box center [131, 138] width 67 height 8
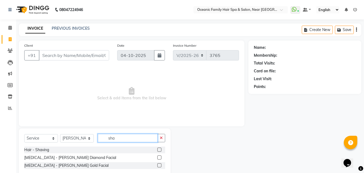
type input "sha"
click at [160, 150] on label at bounding box center [159, 149] width 4 height 4
click at [160, 150] on input "checkbox" at bounding box center [159, 150] width 4 height 4
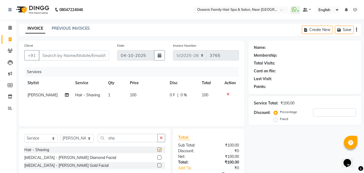
checkbox input "false"
click at [162, 140] on button "button" at bounding box center [161, 138] width 8 height 8
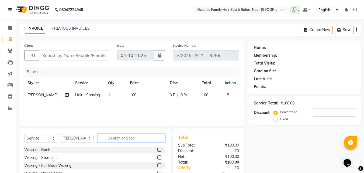
click at [160, 140] on input "text" at bounding box center [131, 138] width 67 height 8
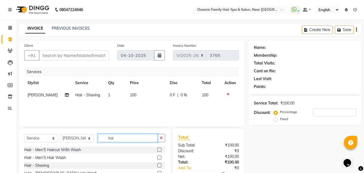
type input "hai"
click at [157, 149] on label at bounding box center [159, 149] width 4 height 4
click at [157, 149] on input "checkbox" at bounding box center [159, 150] width 4 height 4
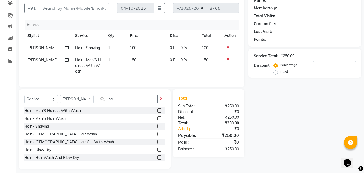
scroll to position [54, 0]
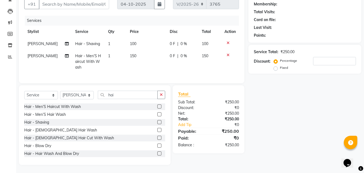
click at [157, 108] on label at bounding box center [159, 106] width 4 height 4
click at [157, 108] on input "checkbox" at bounding box center [159, 107] width 4 height 4
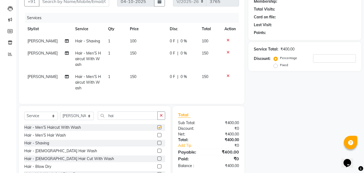
checkbox input "false"
click at [226, 55] on td at bounding box center [230, 58] width 18 height 23
click at [130, 76] on span "150" at bounding box center [133, 76] width 6 height 5
select select "23947"
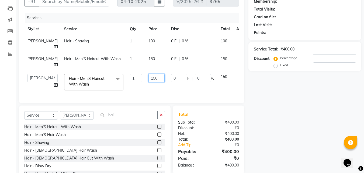
click at [148, 74] on input "150" at bounding box center [156, 78] width 16 height 8
type input "1"
type input "300"
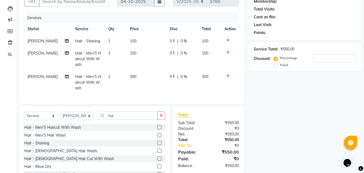
click at [287, 122] on div "Name: Membership: Total Visits: Card on file: Last Visit: Points: Service Total…" at bounding box center [306, 86] width 117 height 199
click at [228, 53] on icon at bounding box center [228, 52] width 3 height 4
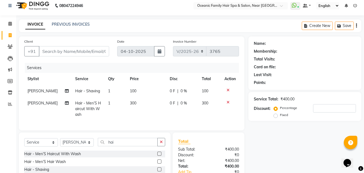
scroll to position [0, 0]
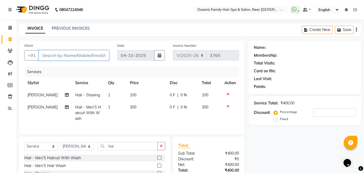
click at [97, 54] on input "Client" at bounding box center [74, 55] width 70 height 10
type input "9"
type input "0"
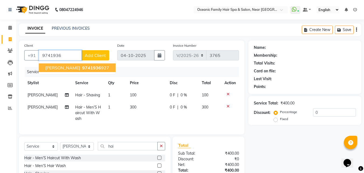
click at [86, 66] on ngb-highlight "9741936 927" at bounding box center [95, 67] width 28 height 5
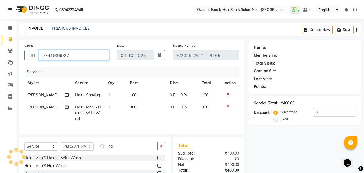
type input "9741936927"
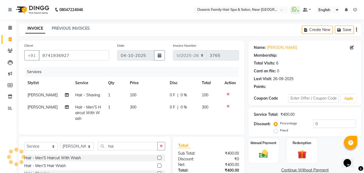
select select "1: Object"
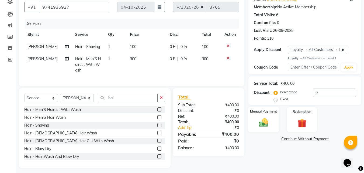
scroll to position [28, 0]
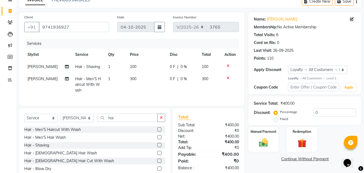
click at [189, 150] on link "Add Tip" at bounding box center [194, 148] width 40 height 6
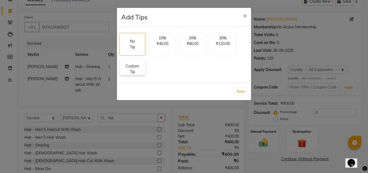
click at [131, 67] on p "Custom Tip" at bounding box center [132, 68] width 19 height 11
select select "23947"
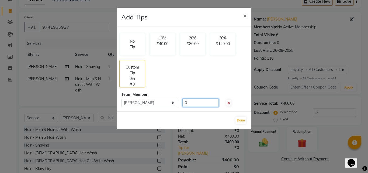
click at [201, 103] on input "0" at bounding box center [200, 102] width 36 height 8
type input "100"
click at [238, 121] on button "Done" at bounding box center [241, 120] width 11 height 8
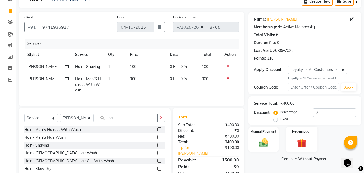
click at [288, 145] on div "Redemption" at bounding box center [302, 139] width 32 height 26
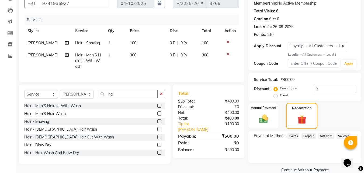
scroll to position [55, 0]
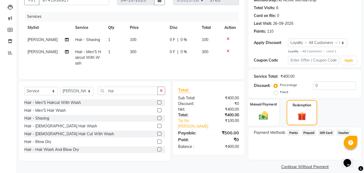
click at [263, 116] on img at bounding box center [263, 115] width 15 height 11
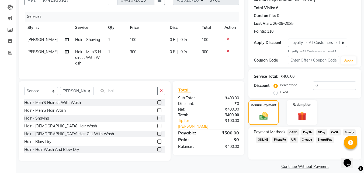
click at [305, 132] on span "PayTM" at bounding box center [307, 132] width 13 height 6
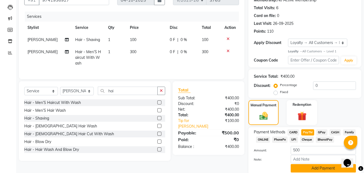
click at [316, 168] on button "Add Payment" at bounding box center [323, 168] width 65 height 8
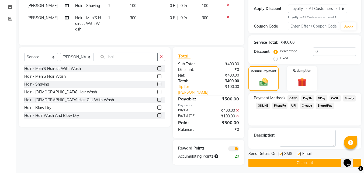
scroll to position [91, 0]
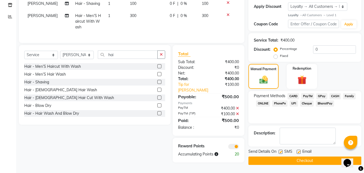
click at [318, 160] on button "Checkout" at bounding box center [304, 160] width 113 height 8
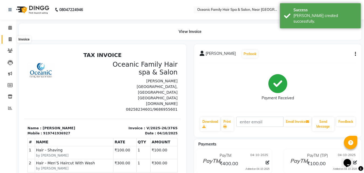
click at [11, 38] on icon at bounding box center [10, 39] width 3 height 4
select select "service"
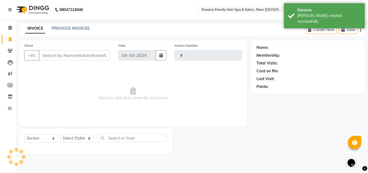
type input "3766"
select select "4366"
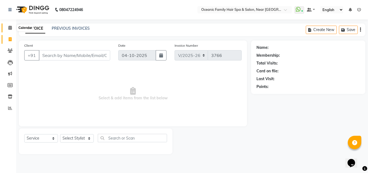
click at [9, 27] on icon at bounding box center [10, 28] width 4 height 4
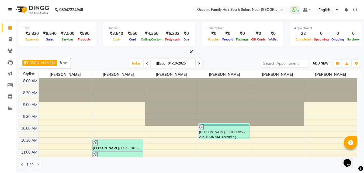
drag, startPoint x: 318, startPoint y: 62, endPoint x: 317, endPoint y: 65, distance: 3.4
click at [318, 63] on span "ADD NEW" at bounding box center [321, 63] width 16 height 4
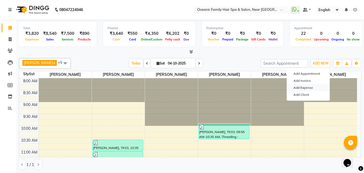
click at [311, 88] on link "Add Expense" at bounding box center [308, 87] width 43 height 7
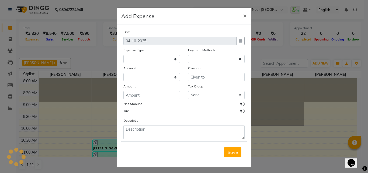
select select
select select "1"
select select "3172"
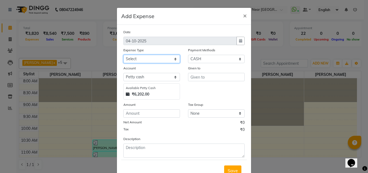
click at [174, 57] on select "Select [PERSON_NAME] [PERSON_NAME] [PERSON_NAME] Bank charges Cash transfer to …" at bounding box center [151, 59] width 57 height 8
select select "5892"
click at [123, 55] on select "Select [PERSON_NAME] [PERSON_NAME] [PERSON_NAME] Bank charges Cash transfer to …" at bounding box center [151, 59] width 57 height 8
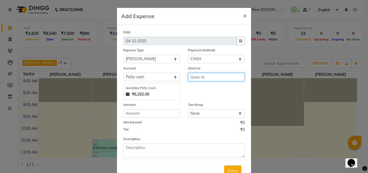
click at [223, 77] on input "text" at bounding box center [216, 77] width 57 height 8
click at [223, 85] on button "Tas miya" at bounding box center [209, 88] width 43 height 9
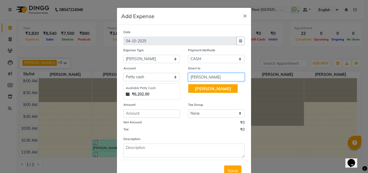
click at [210, 89] on span "[PERSON_NAME]" at bounding box center [213, 88] width 36 height 5
type input "[PERSON_NAME]"
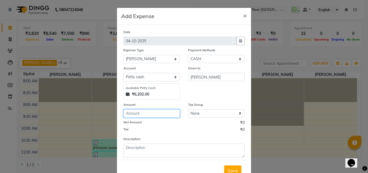
click at [147, 117] on input "number" at bounding box center [151, 113] width 57 height 8
type input "500"
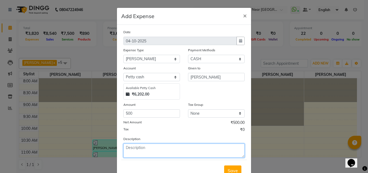
click at [193, 151] on textarea at bounding box center [183, 150] width 121 height 14
type textarea "VRS Pigmy"
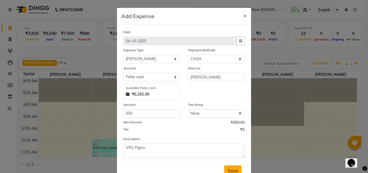
click at [236, 171] on button "Save" at bounding box center [232, 170] width 17 height 10
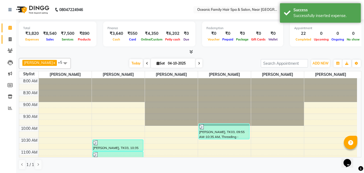
click at [12, 38] on span at bounding box center [9, 39] width 9 height 6
select select "service"
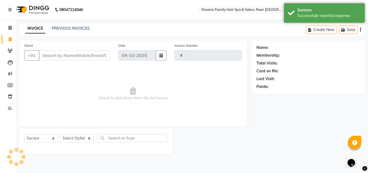
type input "3766"
select select "4366"
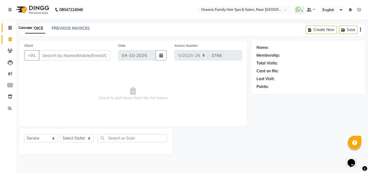
click at [9, 28] on icon at bounding box center [10, 28] width 4 height 4
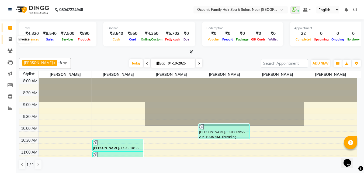
click at [11, 40] on icon at bounding box center [10, 39] width 3 height 4
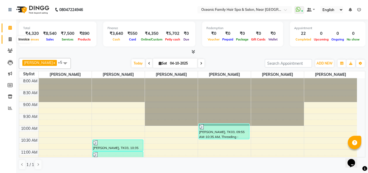
select select "4366"
select select "service"
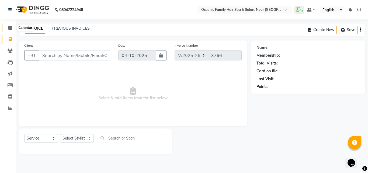
click at [8, 28] on icon at bounding box center [10, 28] width 4 height 4
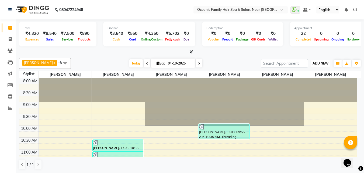
click at [325, 62] on span "ADD NEW" at bounding box center [321, 63] width 16 height 4
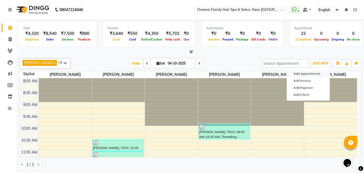
click at [316, 74] on button "Add Appointment" at bounding box center [308, 73] width 43 height 7
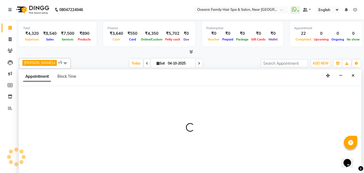
scroll to position [0, 0]
select select "tentative"
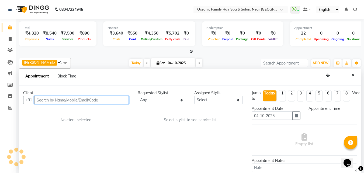
select select "540"
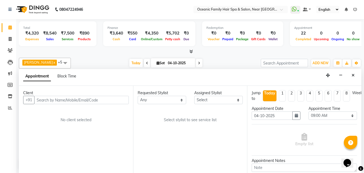
click at [265, 95] on div "Today" at bounding box center [269, 93] width 11 height 6
select select "540"
click at [269, 95] on div "Today" at bounding box center [269, 93] width 11 height 6
select select "540"
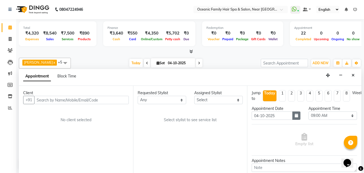
click at [296, 114] on icon "button" at bounding box center [296, 115] width 3 height 4
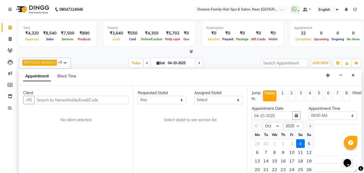
click at [309, 143] on div "5" at bounding box center [309, 143] width 9 height 9
type input "05-10-2025"
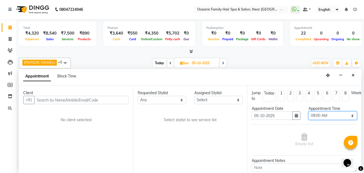
click at [348, 115] on select "Select 09:00 AM 09:15 AM 09:30 AM 09:45 AM 10:00 AM 10:15 AM 10:30 AM 10:45 AM …" at bounding box center [333, 115] width 49 height 8
select select "900"
click at [309, 111] on select "Select 09:00 AM 09:15 AM 09:30 AM 09:45 AM 10:00 AM 10:15 AM 10:30 AM 10:45 AM …" at bounding box center [333, 115] width 49 height 8
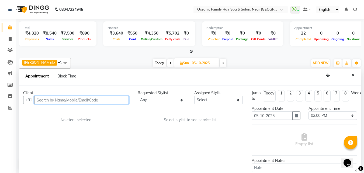
click at [104, 101] on input "text" at bounding box center [81, 100] width 95 height 8
type input "8904002930"
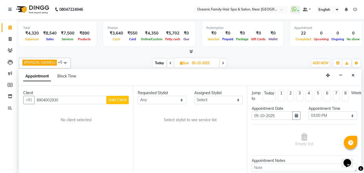
click at [125, 98] on span "Add Client" at bounding box center [118, 99] width 18 height 5
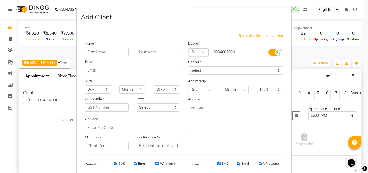
click at [116, 51] on input "text" at bounding box center [107, 52] width 44 height 8
type input "Veeral"
click at [277, 73] on select "Select [DEMOGRAPHIC_DATA] [DEMOGRAPHIC_DATA] Other Prefer Not To Say" at bounding box center [235, 70] width 95 height 8
select select "female"
click at [188, 66] on select "Select [DEMOGRAPHIC_DATA] [DEMOGRAPHIC_DATA] Other Prefer Not To Say" at bounding box center [235, 70] width 95 height 8
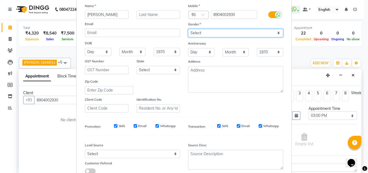
scroll to position [76, 0]
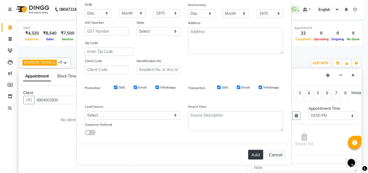
click at [256, 155] on button "Add" at bounding box center [255, 155] width 15 height 10
click at [256, 155] on div "Add Cancel" at bounding box center [184, 154] width 215 height 21
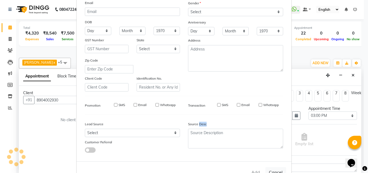
select select
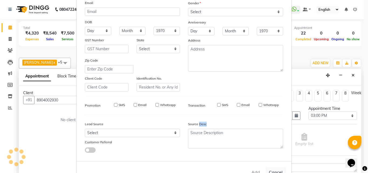
select select
checkbox input "false"
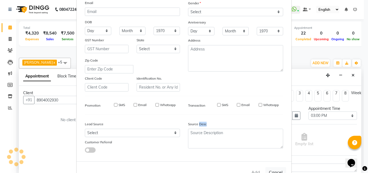
checkbox input "false"
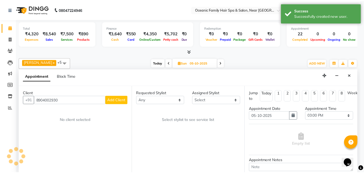
scroll to position [49, 0]
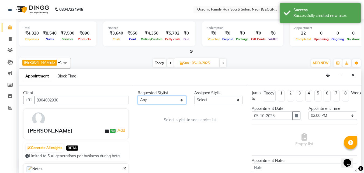
click at [181, 102] on select "Any Afsar Ali Arun Thakur Pavithra Rajani Riyasat Shwetha S Jain Siraj Sulochan…" at bounding box center [162, 100] width 49 height 8
click at [222, 126] on div "Requested Stylist Any Afsar Ali Arun Thakur Pavithra Rajani Riyasat Shwetha S J…" at bounding box center [190, 129] width 114 height 87
click at [240, 102] on select "Select Afsar Ali Arun Thakur Pavithra Rajani Riyasat Shwetha S Jain Siraj Suloc…" at bounding box center [218, 100] width 49 height 8
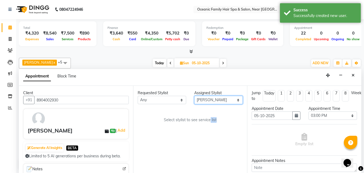
click at [194, 96] on select "Select Afsar Ali Arun Thakur Pavithra Rajani Riyasat Shwetha S Jain Siraj Suloc…" at bounding box center [218, 100] width 49 height 8
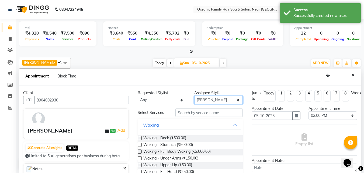
click at [233, 98] on select "Select Afsar Ali Arun Thakur Pavithra Rajani Riyasat Shwetha S Jain Siraj Suloc…" at bounding box center [218, 100] width 49 height 8
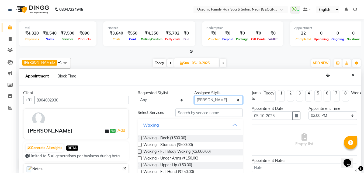
select select "23946"
click at [194, 96] on select "Select Afsar Ali Arun Thakur Pavithra Rajani Riyasat Shwetha S Jain Siraj Suloc…" at bounding box center [218, 100] width 49 height 8
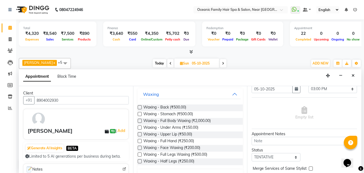
scroll to position [0, 0]
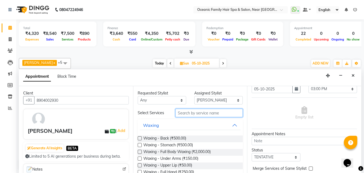
click at [196, 114] on input "text" at bounding box center [208, 113] width 67 height 8
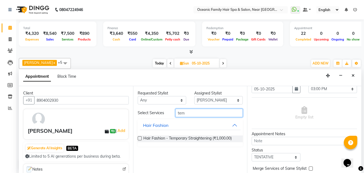
type input "tem"
click at [140, 138] on label at bounding box center [140, 138] width 4 height 4
click at [140, 138] on input "checkbox" at bounding box center [140, 139] width 4 height 4
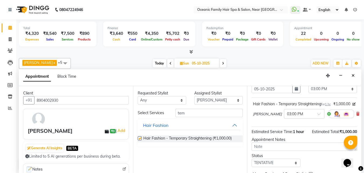
checkbox input "false"
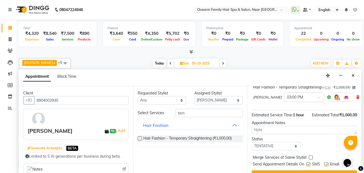
scroll to position [64, 0]
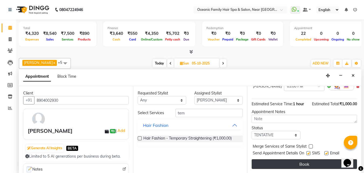
click at [325, 162] on button "Book" at bounding box center [304, 164] width 105 height 10
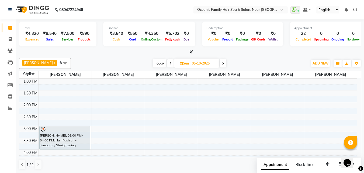
scroll to position [91, 0]
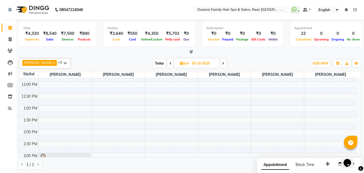
click at [169, 62] on icon at bounding box center [170, 63] width 2 height 3
type input "04-10-2025"
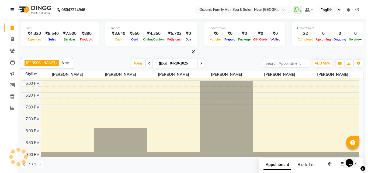
scroll to position [172, 0]
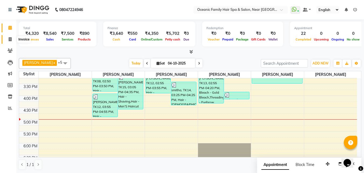
click at [10, 40] on icon at bounding box center [10, 39] width 3 height 4
select select "service"
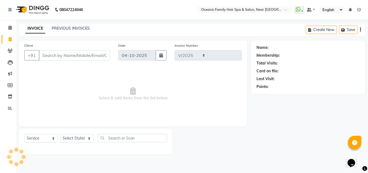
select select "4366"
type input "3766"
click at [72, 25] on div "INVOICE PREVIOUS INVOICES Create New Save" at bounding box center [192, 29] width 347 height 13
